Goal: Information Seeking & Learning: Learn about a topic

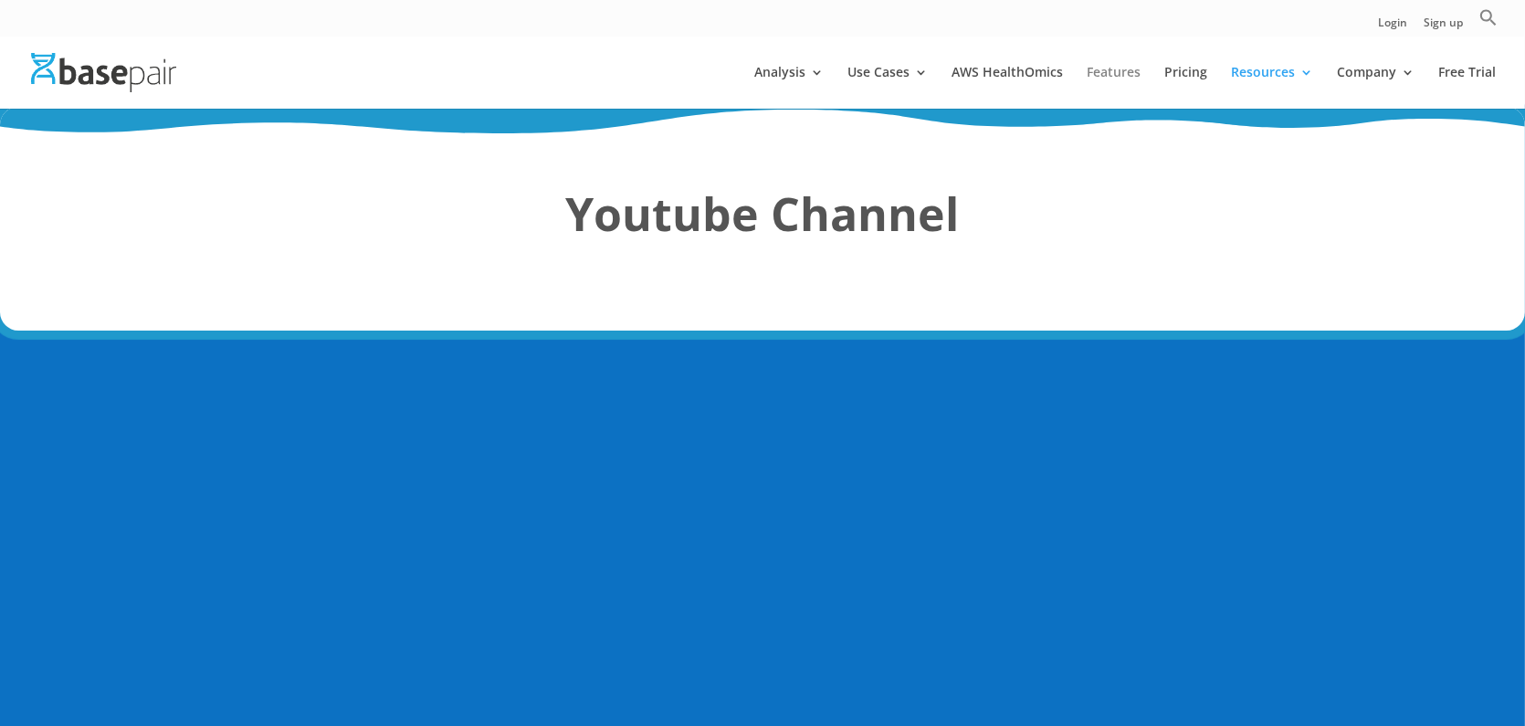
click at [1133, 69] on link "Features" at bounding box center [1113, 87] width 54 height 43
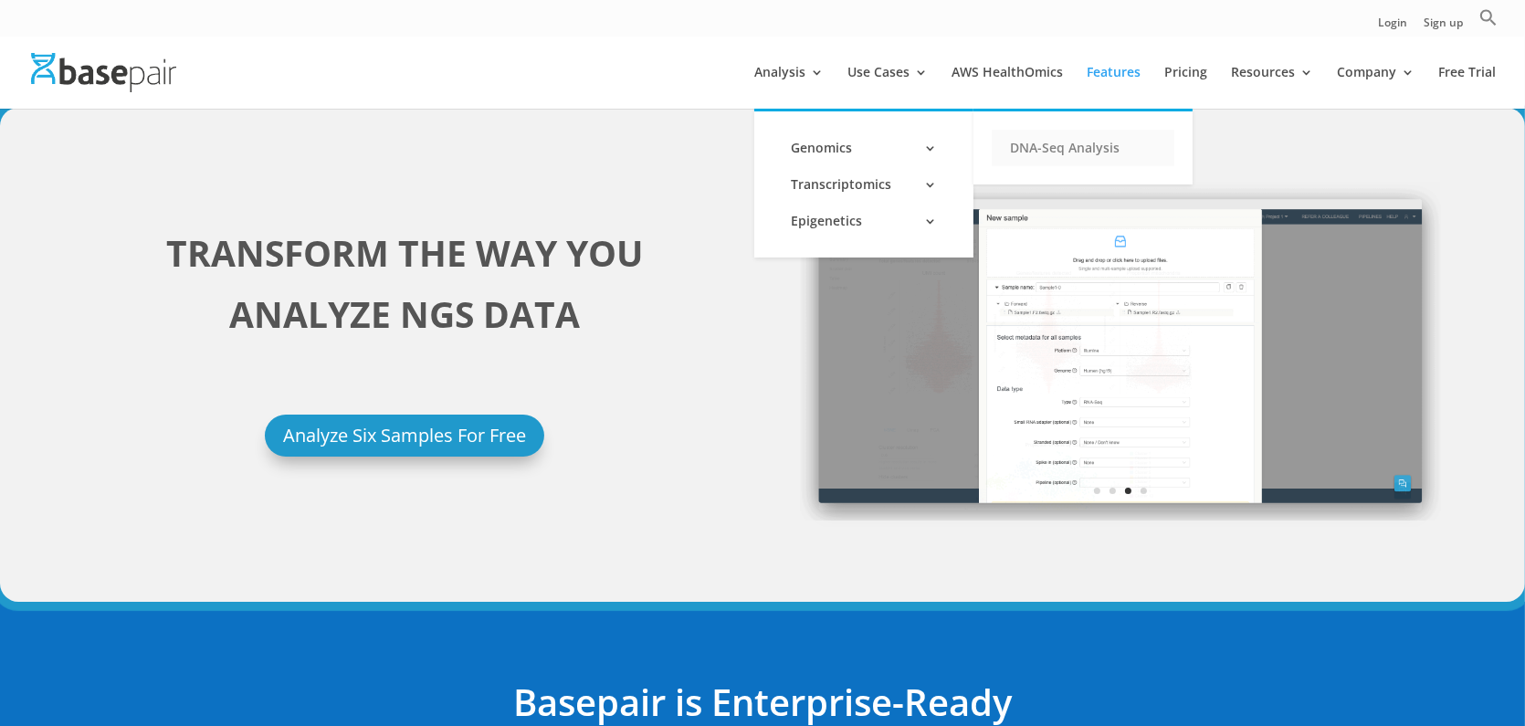
click at [1023, 144] on link "DNA-Seq Analysis" at bounding box center [1083, 148] width 183 height 37
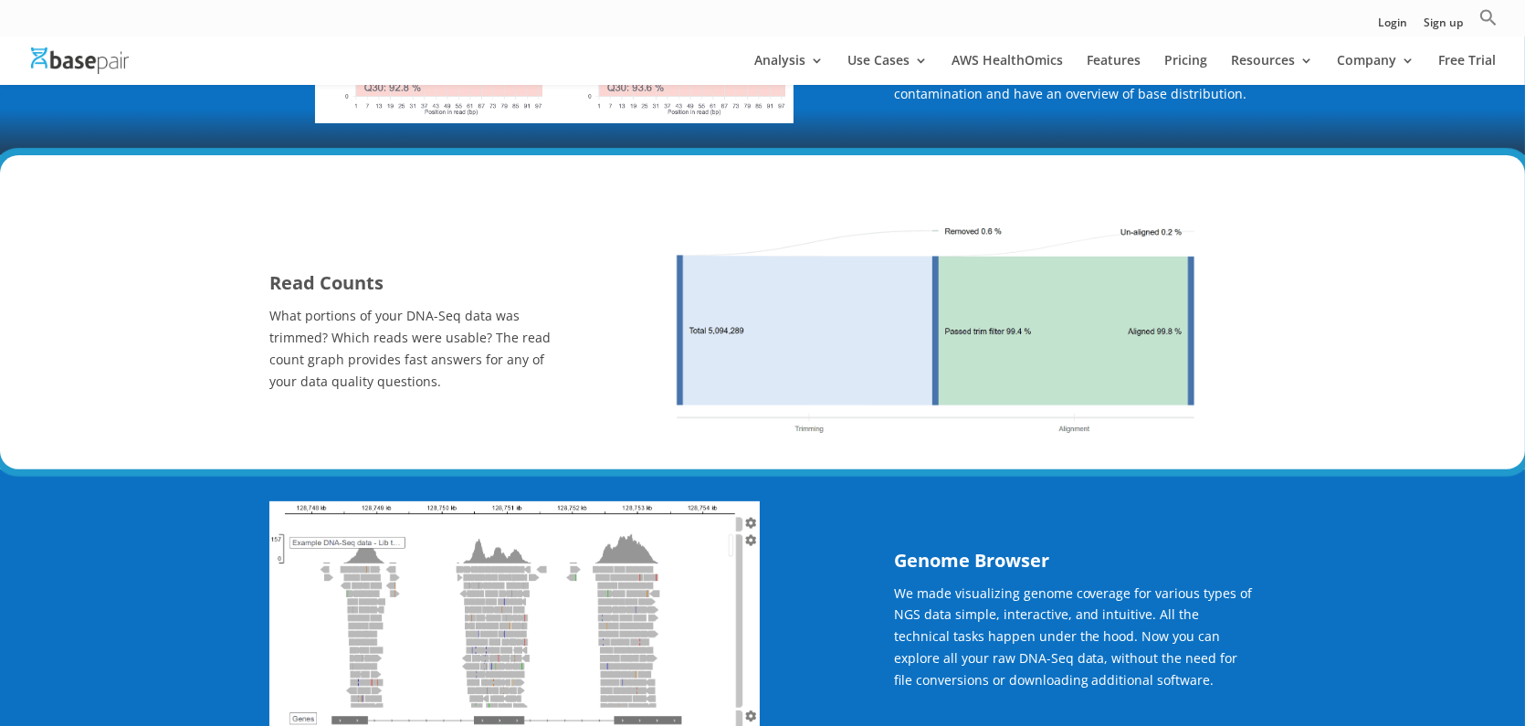
scroll to position [682, 0]
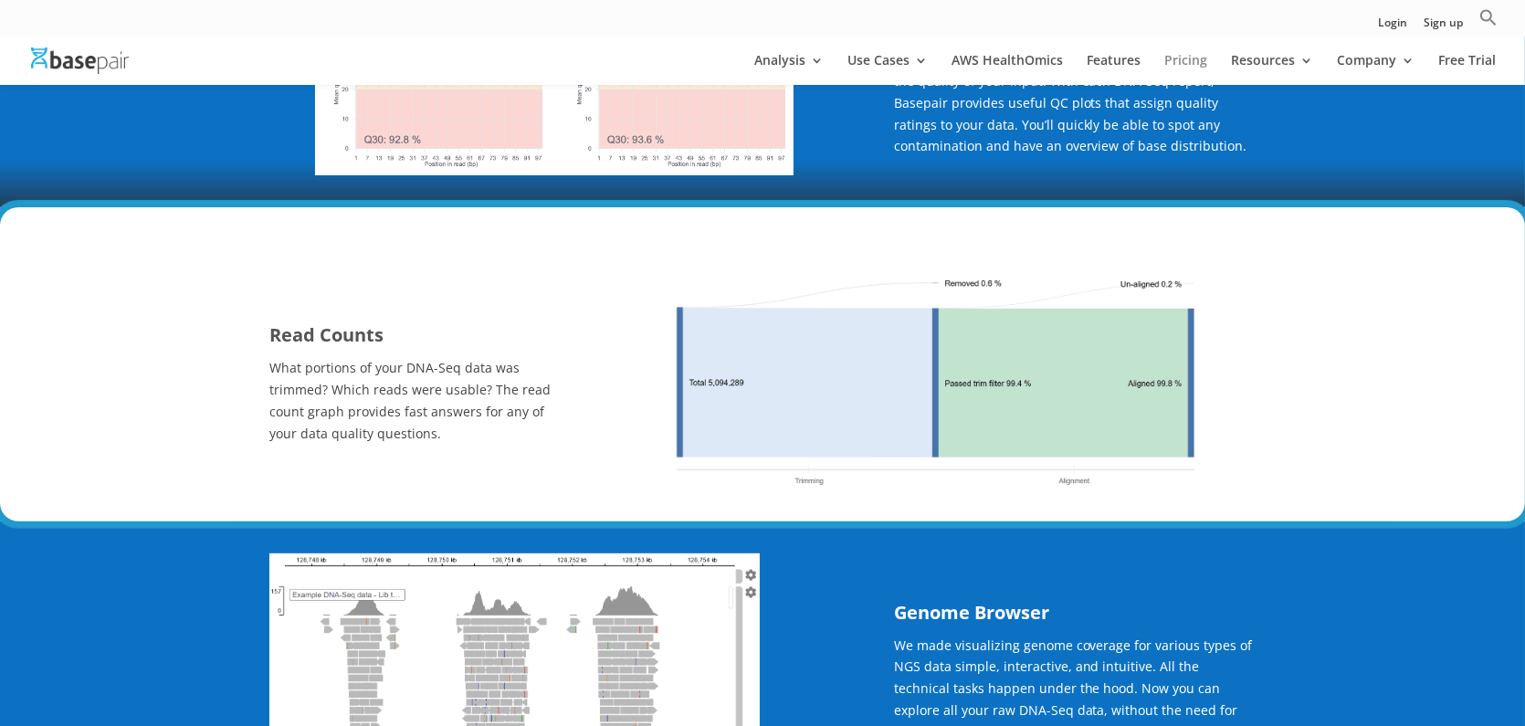
click at [1191, 58] on link "Pricing" at bounding box center [1185, 69] width 43 height 31
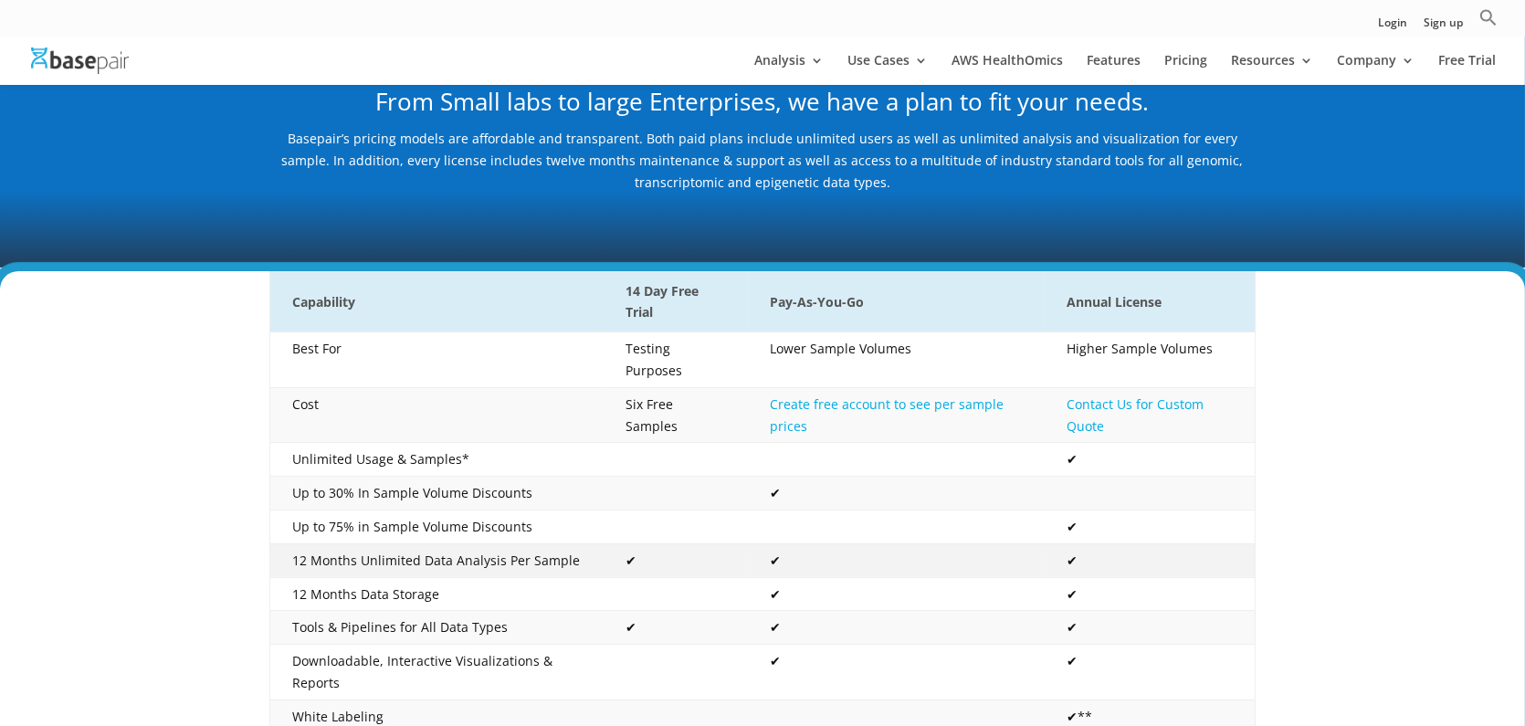
scroll to position [183, 0]
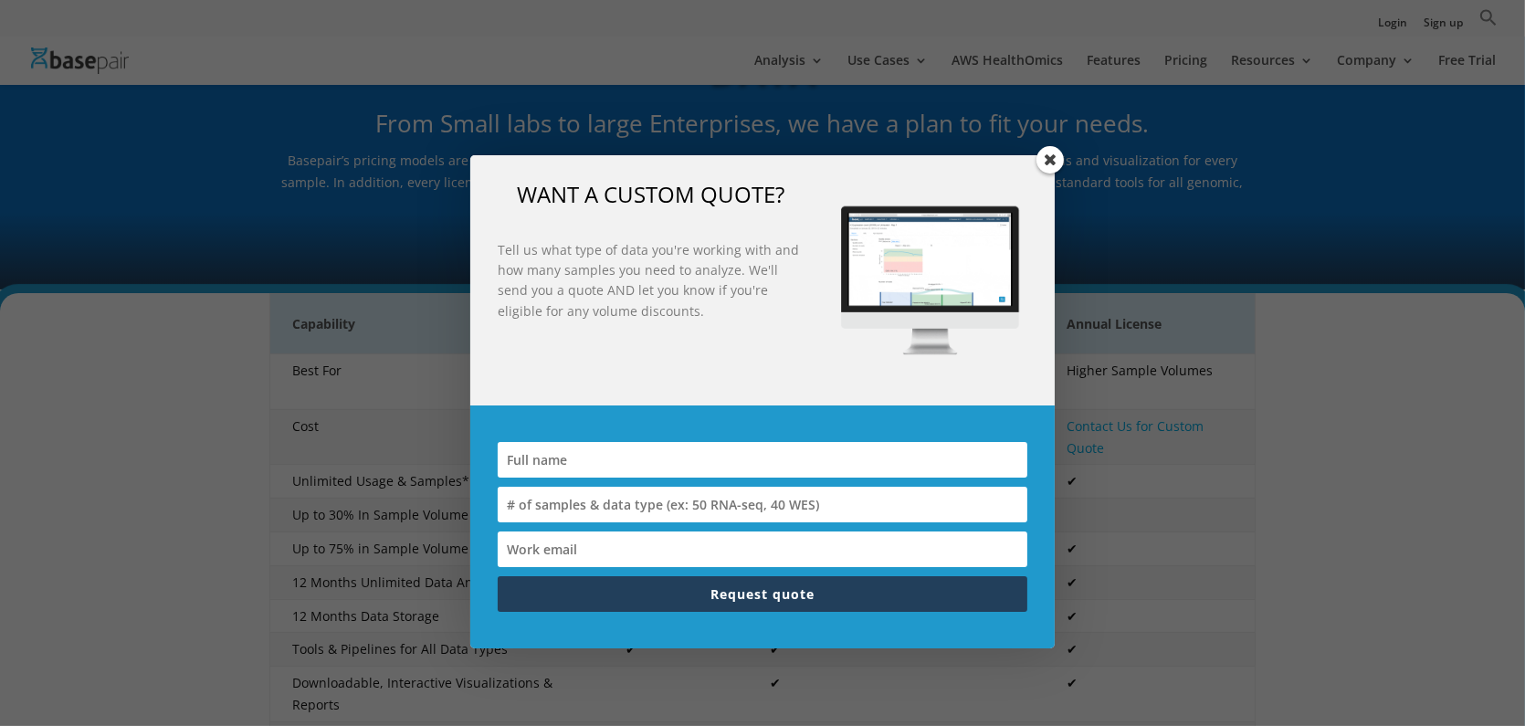
click at [1046, 163] on span at bounding box center [1049, 159] width 27 height 27
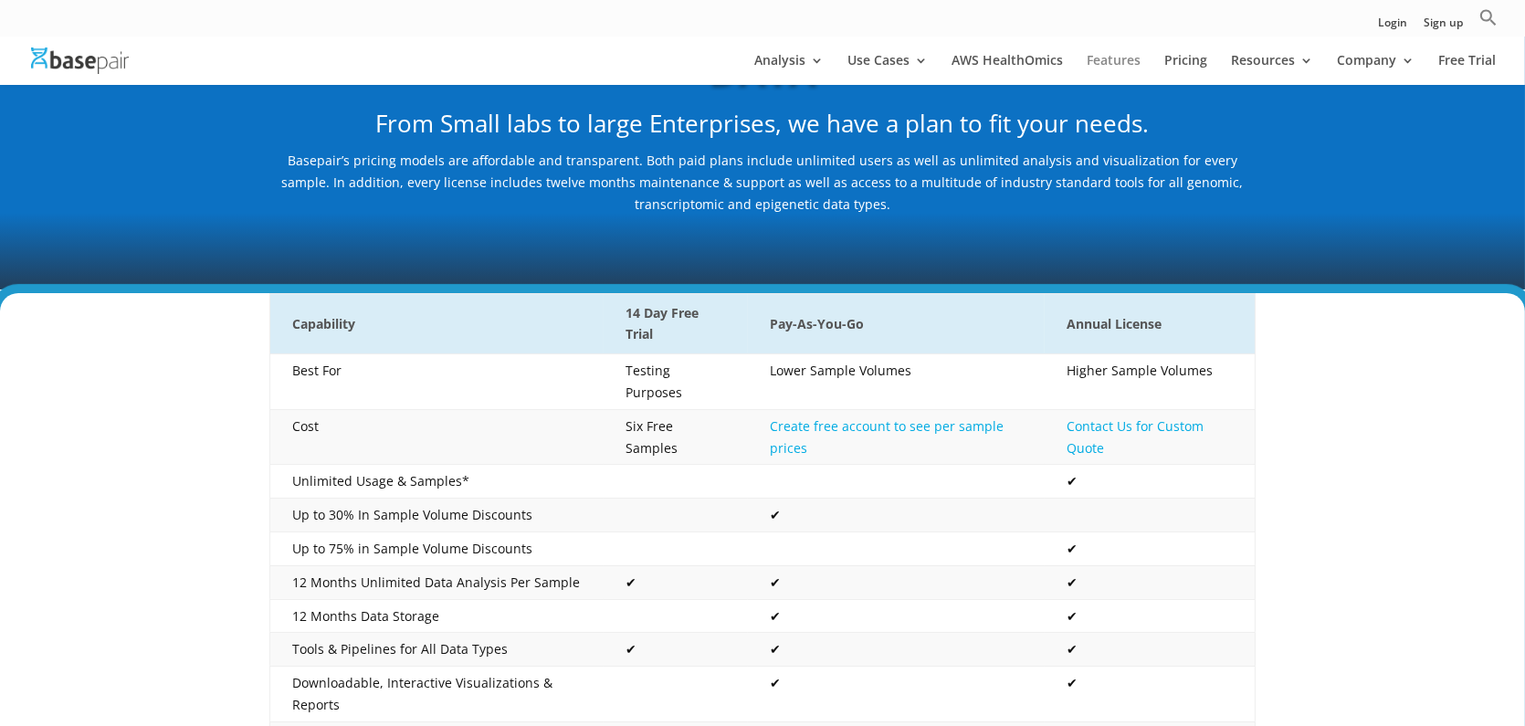
click at [1118, 58] on link "Features" at bounding box center [1113, 69] width 54 height 31
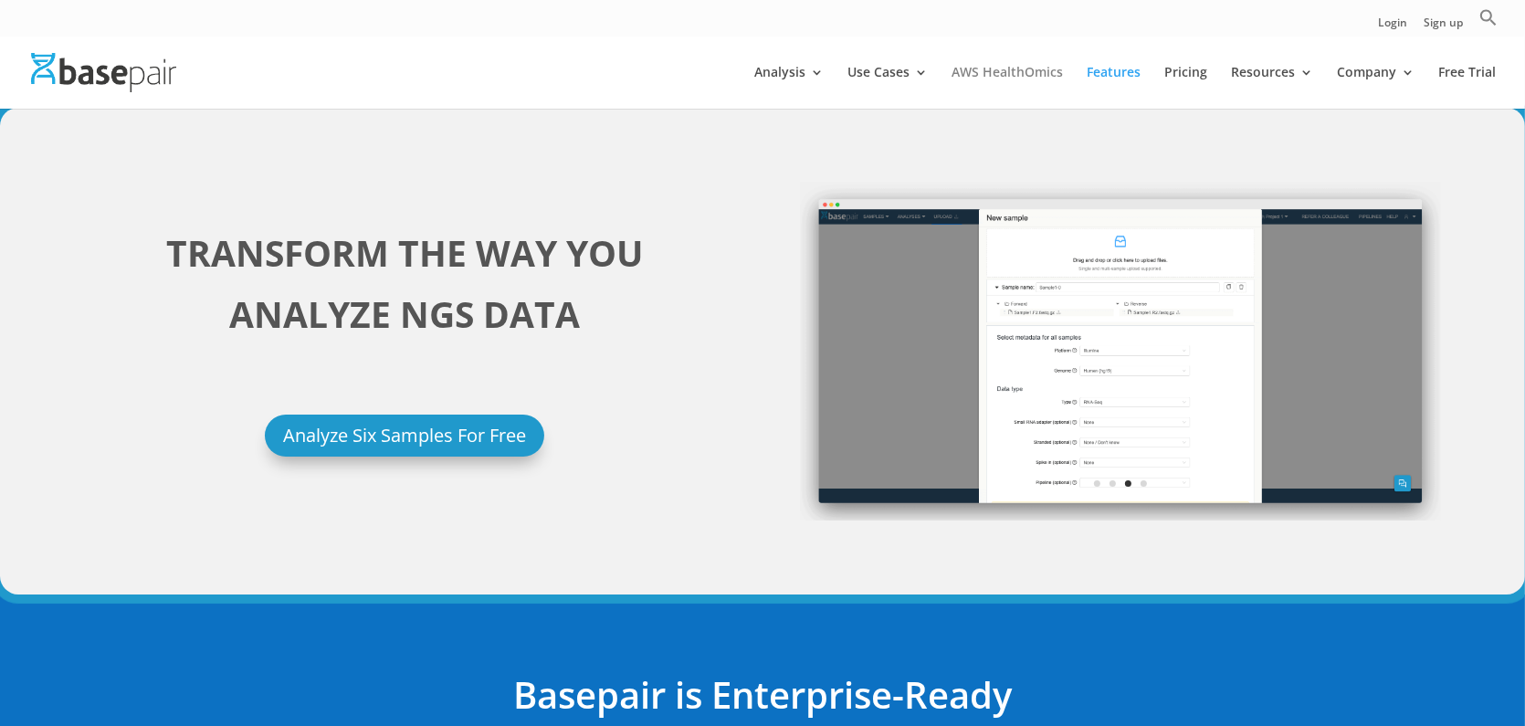
click at [1034, 73] on link "AWS HealthOmics" at bounding box center [1006, 87] width 111 height 43
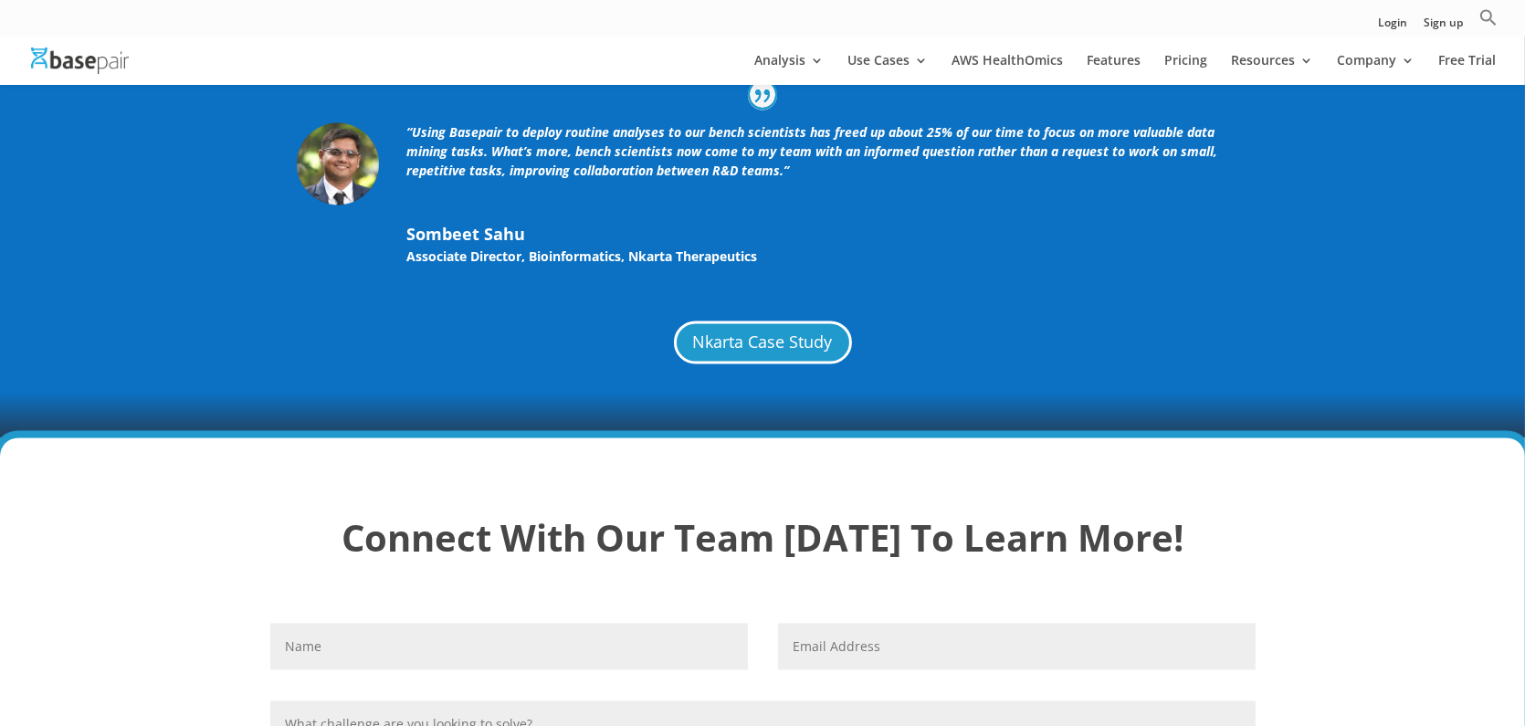
scroll to position [4930, 0]
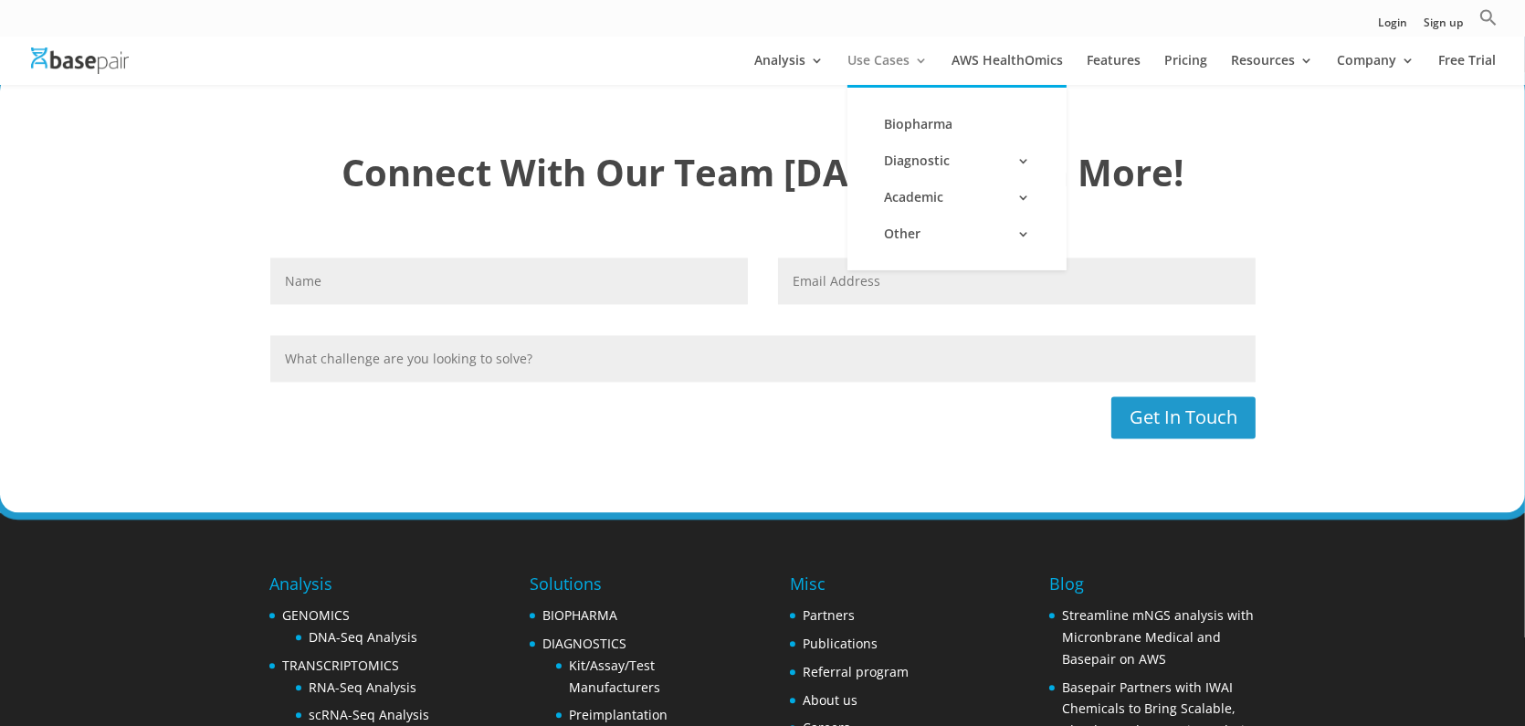
click at [883, 56] on link "Use Cases" at bounding box center [887, 69] width 80 height 31
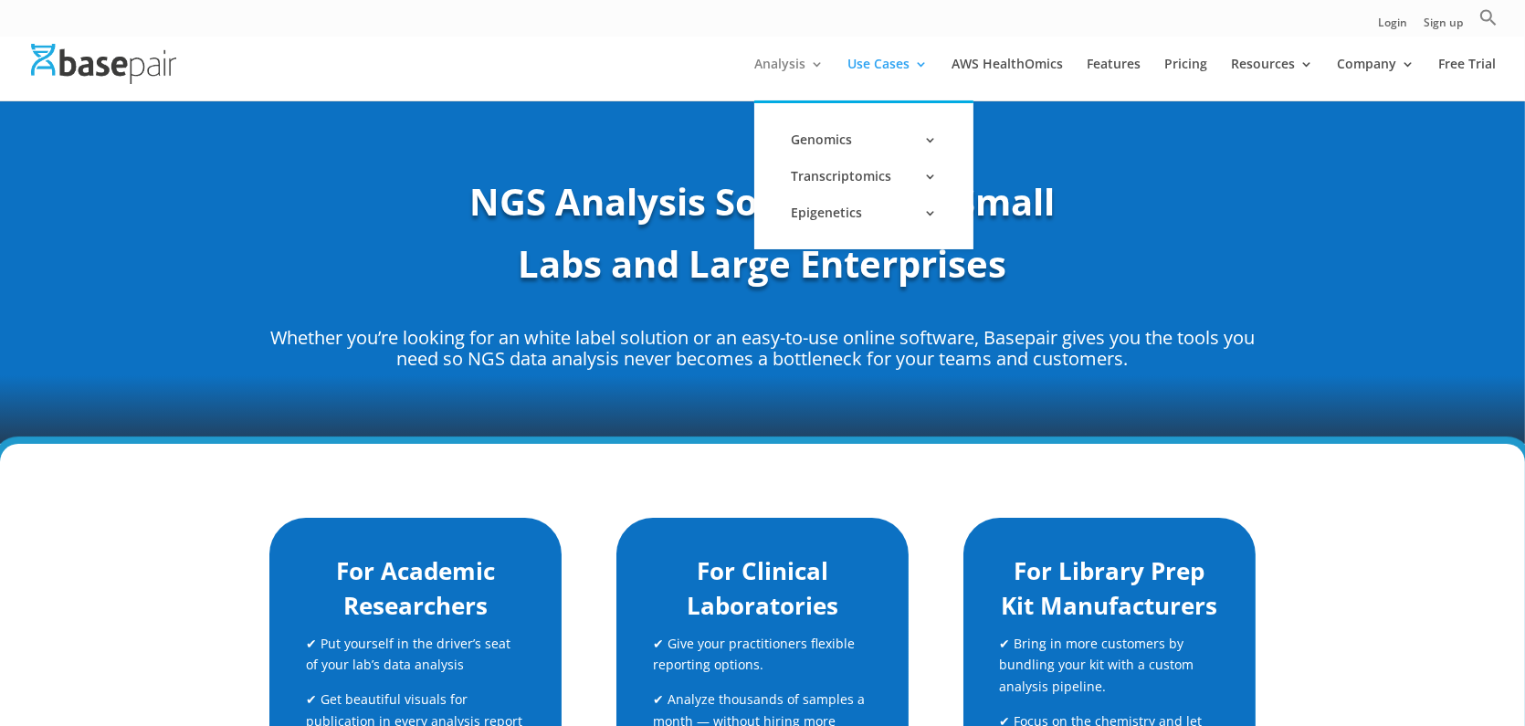
click at [804, 62] on link "Analysis" at bounding box center [788, 79] width 69 height 43
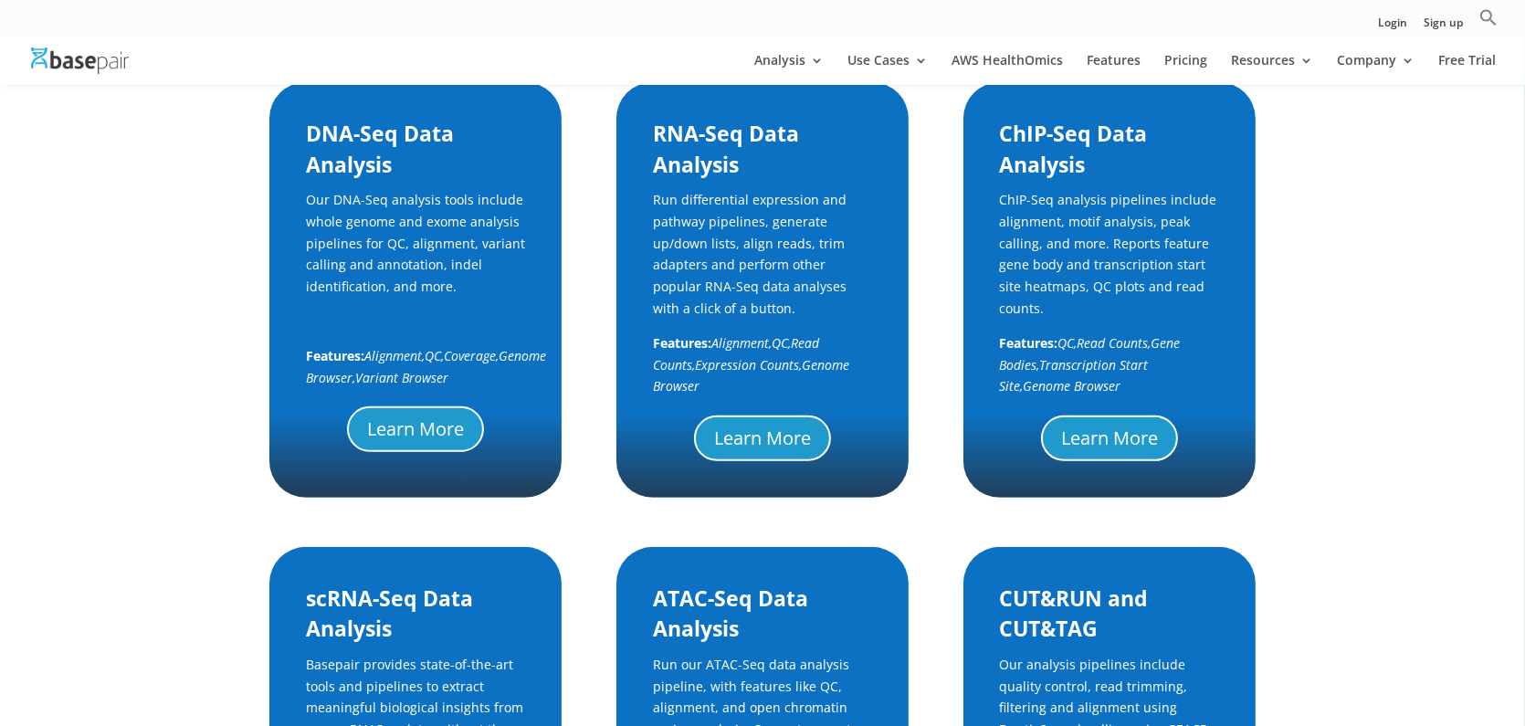
scroll to position [831, 0]
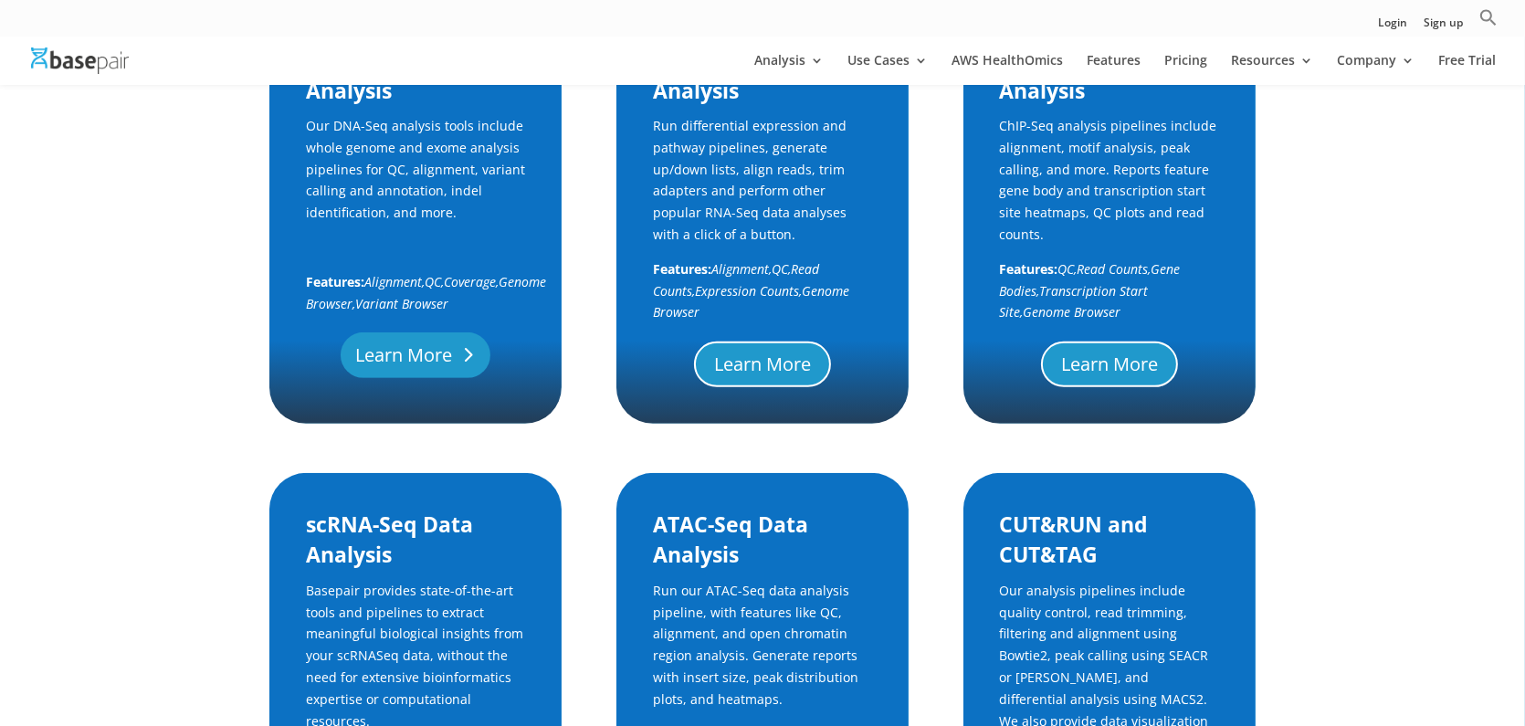
click at [446, 365] on link "Learn More" at bounding box center [416, 355] width 150 height 46
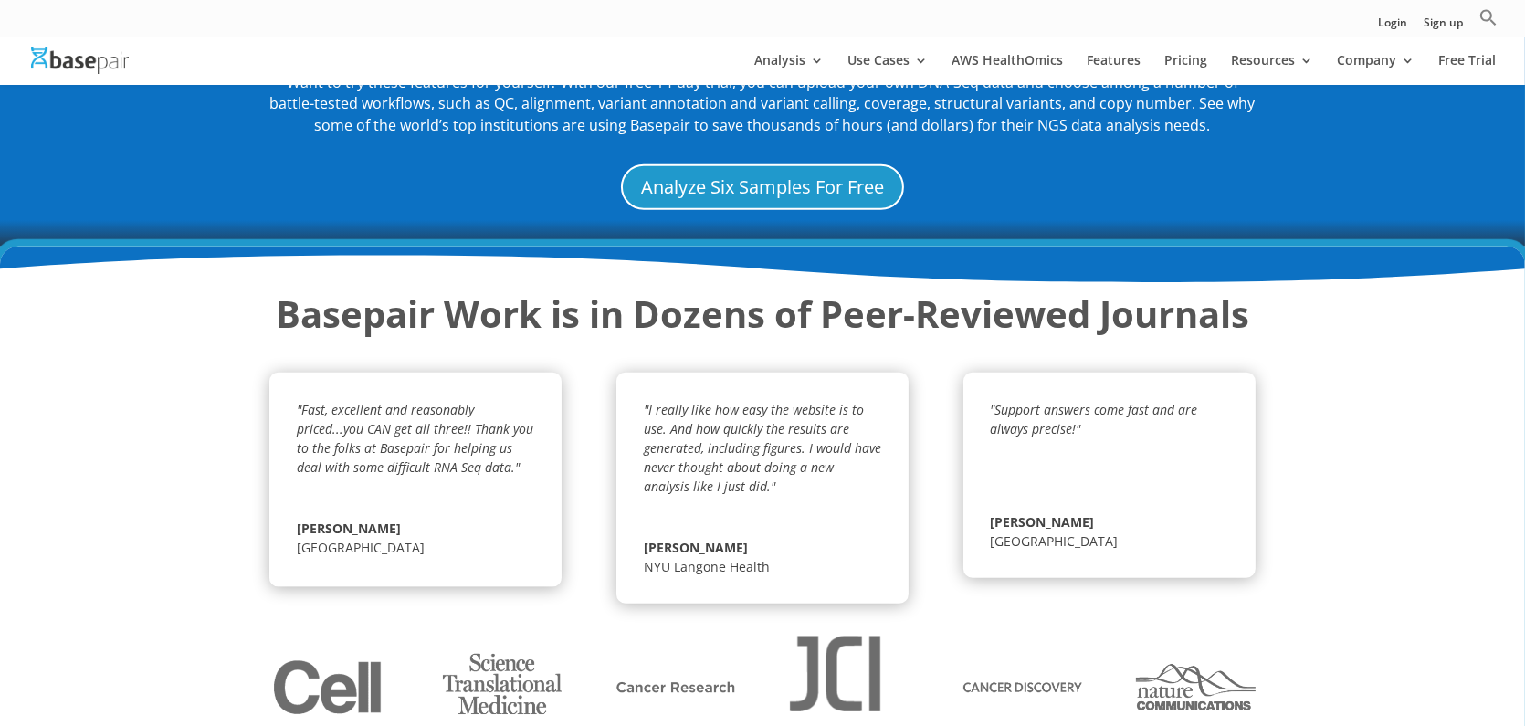
scroll to position [2240, 0]
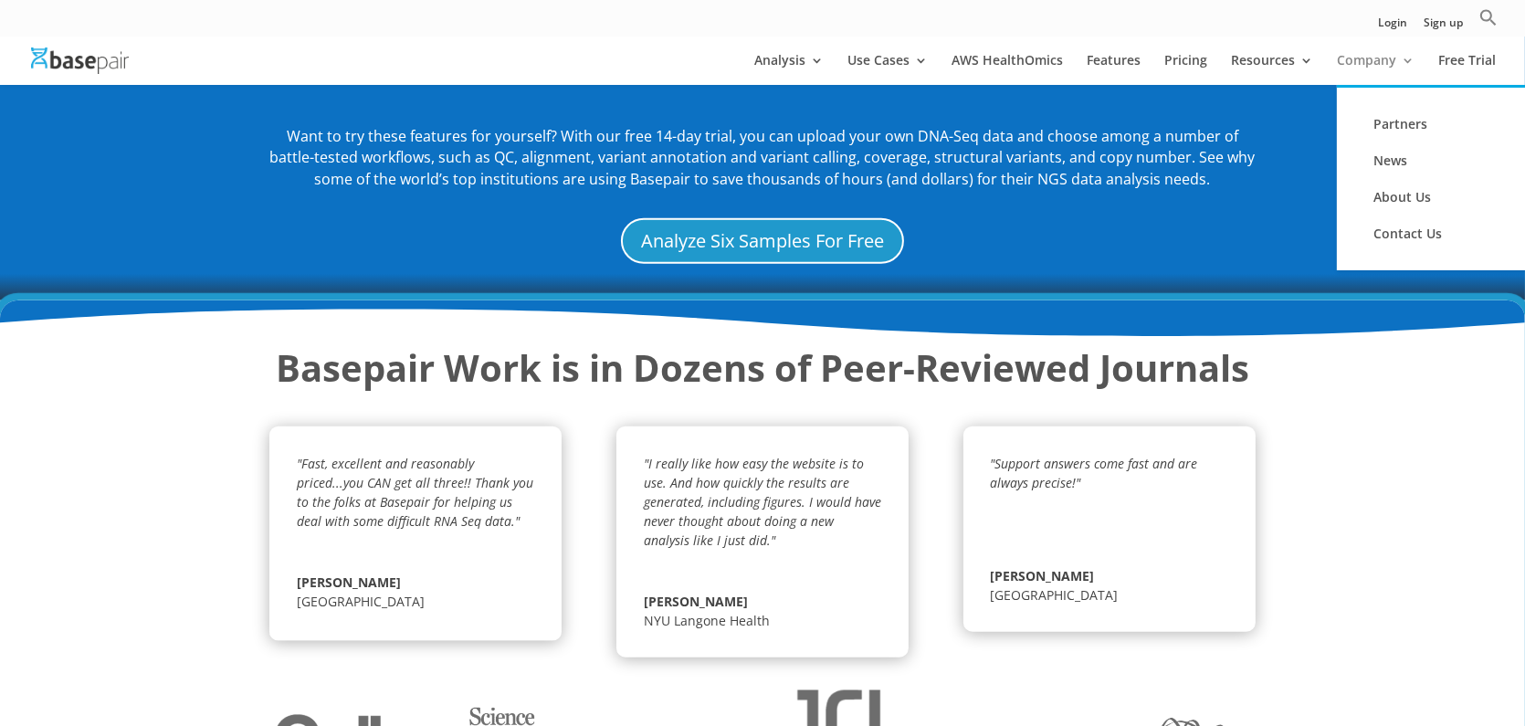
click at [1352, 63] on link "Company" at bounding box center [1376, 69] width 78 height 31
